Goal: Information Seeking & Learning: Learn about a topic

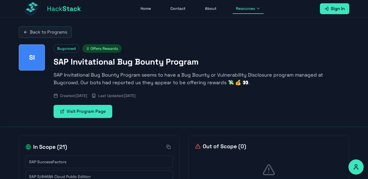
click at [79, 64] on h1 "SAP Invitational Bug Bounty Program" at bounding box center [202, 62] width 296 height 10
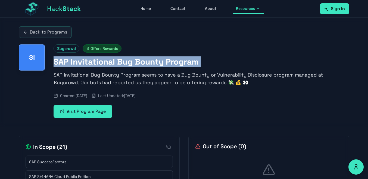
click at [79, 64] on h1 "SAP Invitational Bug Bounty Program" at bounding box center [202, 62] width 296 height 10
copy h1 "SAP Invitational Bug Bounty Program"
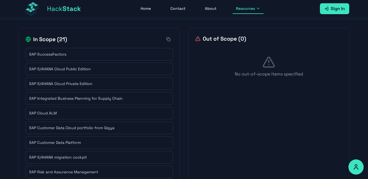
scroll to position [109, 0]
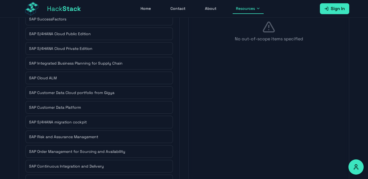
scroll to position [217, 0]
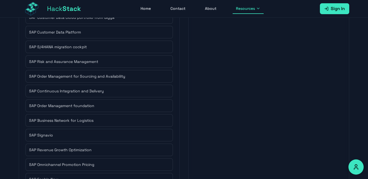
click at [277, 167] on div "Out of Scope ( 0 ) No out-of-scope items specified" at bounding box center [268, 84] width 161 height 333
click at [277, 166] on div "Out of Scope ( 0 ) No out-of-scope items specified" at bounding box center [268, 84] width 161 height 333
drag, startPoint x: 277, startPoint y: 166, endPoint x: 276, endPoint y: 163, distance: 3.3
click at [276, 163] on div "Out of Scope ( 0 ) No out-of-scope items specified" at bounding box center [268, 84] width 161 height 333
click at [267, 111] on div "Out of Scope ( 0 ) No out-of-scope items specified" at bounding box center [268, 84] width 161 height 333
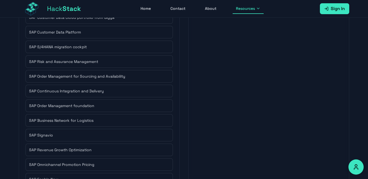
click at [267, 111] on div "Out of Scope ( 0 ) No out-of-scope items specified" at bounding box center [268, 84] width 161 height 333
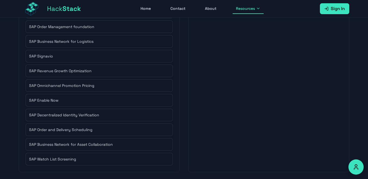
scroll to position [298, 0]
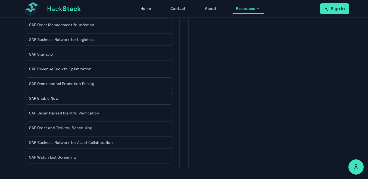
click at [231, 89] on div "Out of Scope ( 0 ) No out-of-scope items specified" at bounding box center [268, 3] width 161 height 333
click at [150, 83] on div "SAP Omnichannel Promotion Pricing" at bounding box center [99, 83] width 140 height 5
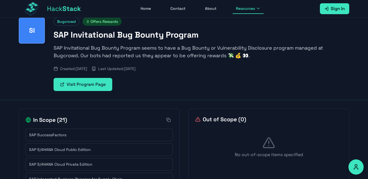
scroll to position [0, 0]
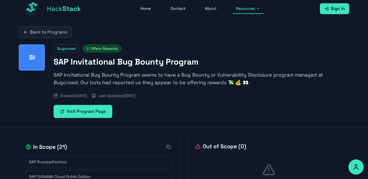
drag, startPoint x: 57, startPoint y: 62, endPoint x: 209, endPoint y: 98, distance: 155.6
click at [209, 98] on div "Bugcrowd Offers Rewards SAP Invitational Bug Bounty Program SAP Invitational Bu…" at bounding box center [202, 80] width 296 height 73
drag, startPoint x: 215, startPoint y: 62, endPoint x: 115, endPoint y: 62, distance: 100.0
click at [134, 62] on h1 "SAP Invitational Bug Bounty Program" at bounding box center [202, 62] width 296 height 10
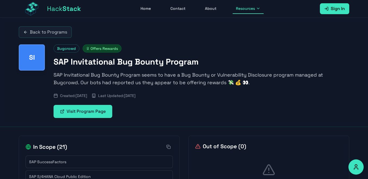
click at [133, 81] on p "SAP Invitational Bug Bounty Program seems to have a Bug Bounty or Vulnerability…" at bounding box center [202, 78] width 296 height 15
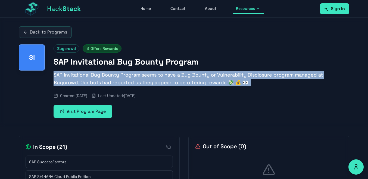
click at [133, 81] on p "SAP Invitational Bug Bounty Program seems to have a Bug Bounty or Vulnerability…" at bounding box center [202, 78] width 296 height 15
click at [217, 76] on p "SAP Invitational Bug Bounty Program seems to have a Bug Bounty or Vulnerability…" at bounding box center [202, 78] width 296 height 15
click at [342, 72] on p "SAP Invitational Bug Bounty Program seems to have a Bug Bounty or Vulnerability…" at bounding box center [202, 78] width 296 height 15
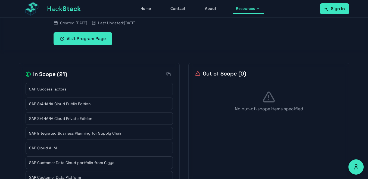
scroll to position [82, 0]
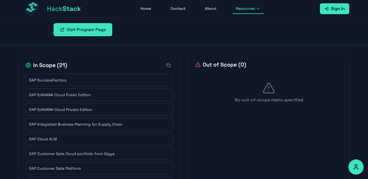
click at [40, 78] on span "SAP SuccessFactors" at bounding box center [47, 79] width 37 height 5
drag, startPoint x: 79, startPoint y: 82, endPoint x: 0, endPoint y: 77, distance: 79.5
click at [0, 77] on div "Back to Programs SI Bugcrowd Offers Rewards SAP Invitational Bug Bounty Program…" at bounding box center [184, 165] width 368 height 459
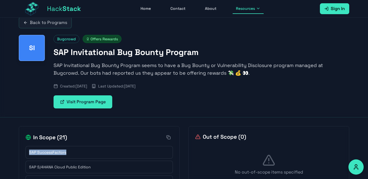
scroll to position [0, 0]
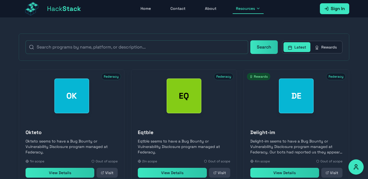
scroll to position [109, 0]
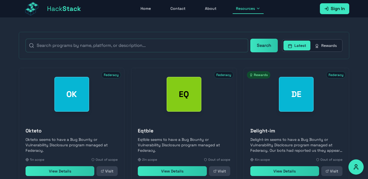
click at [296, 47] on button "Latest" at bounding box center [296, 45] width 27 height 10
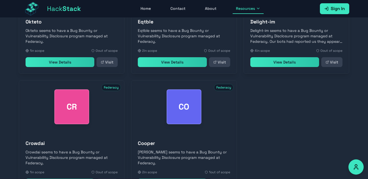
scroll to position [273, 0]
